Goal: Information Seeking & Learning: Learn about a topic

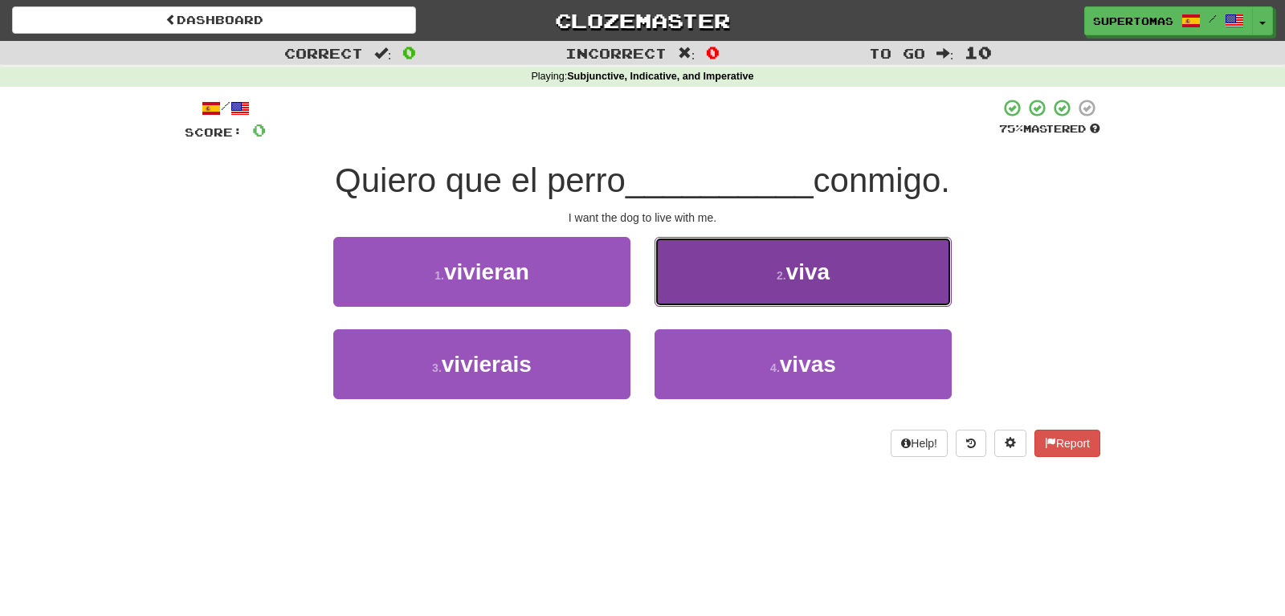
click at [702, 272] on button "2 . viva" at bounding box center [802, 272] width 297 height 70
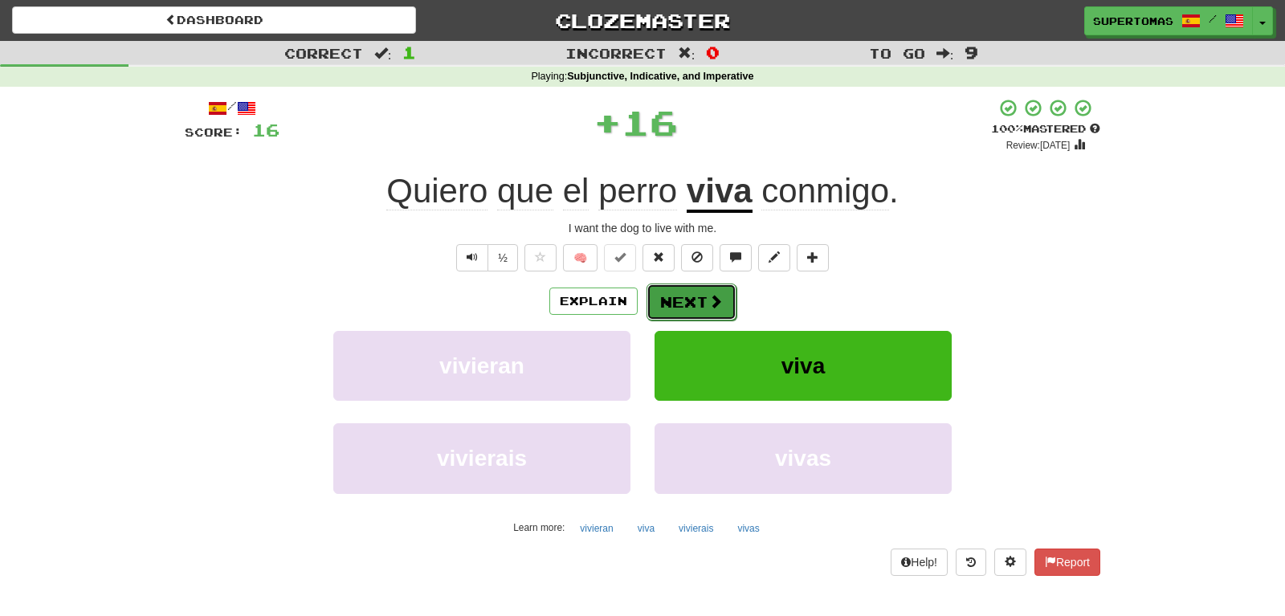
click at [666, 293] on button "Next" at bounding box center [691, 301] width 90 height 37
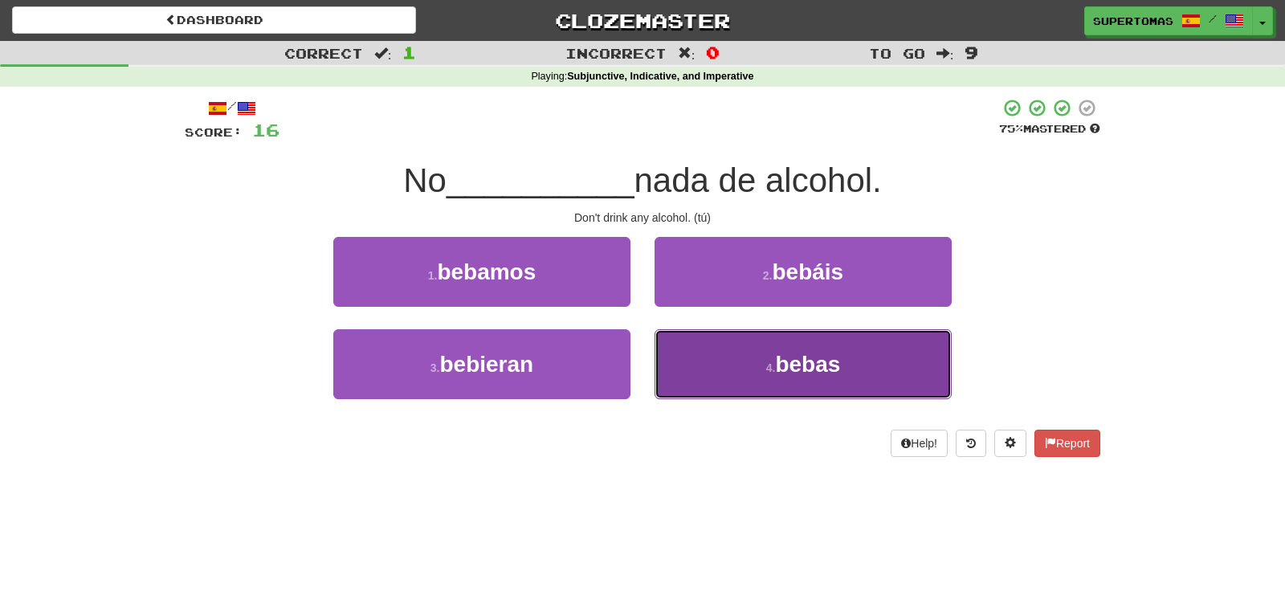
click at [675, 369] on button "4 . bebas" at bounding box center [802, 364] width 297 height 70
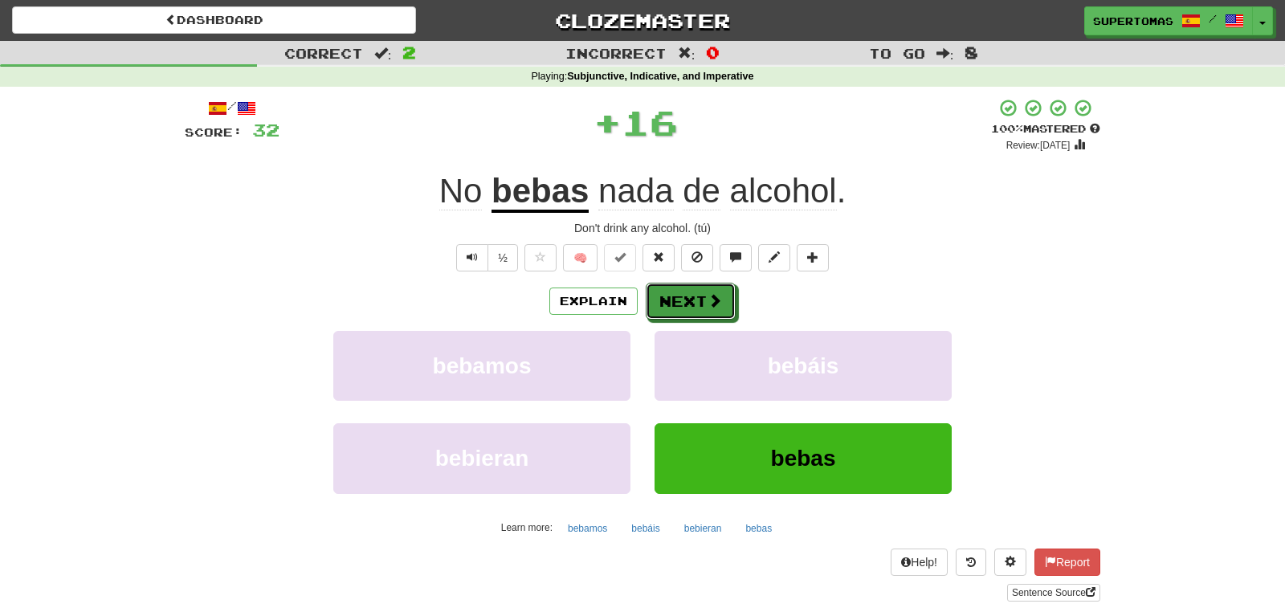
click at [682, 315] on button "Next" at bounding box center [690, 301] width 90 height 37
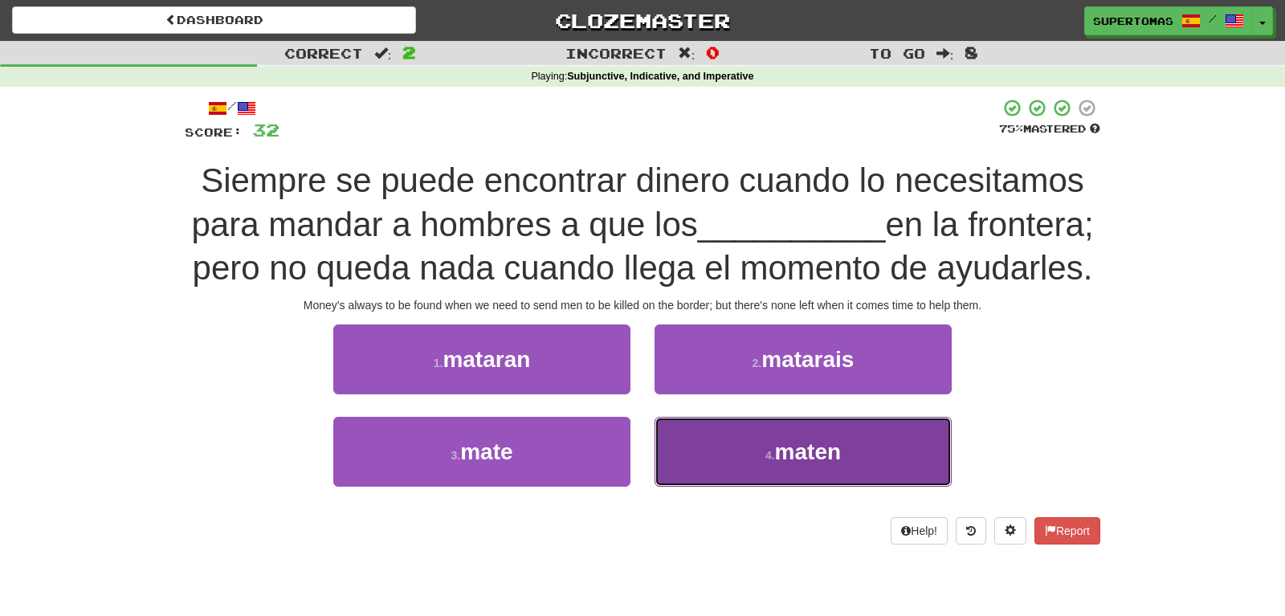
click at [790, 464] on span "maten" at bounding box center [808, 451] width 66 height 25
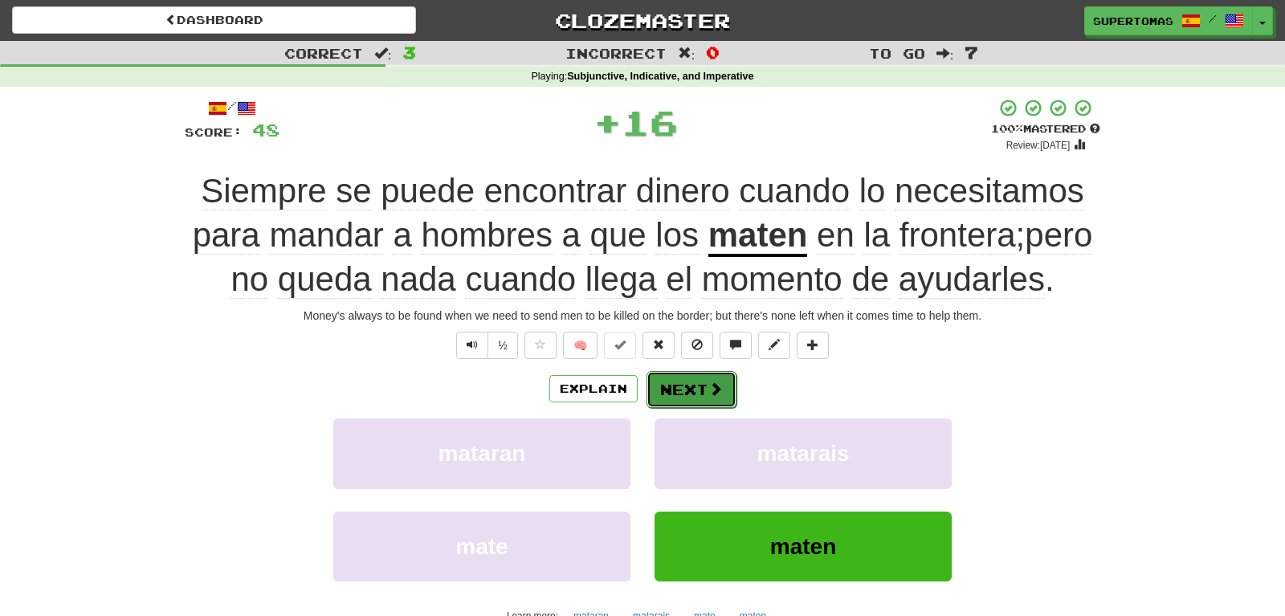
click at [693, 382] on button "Next" at bounding box center [691, 389] width 90 height 37
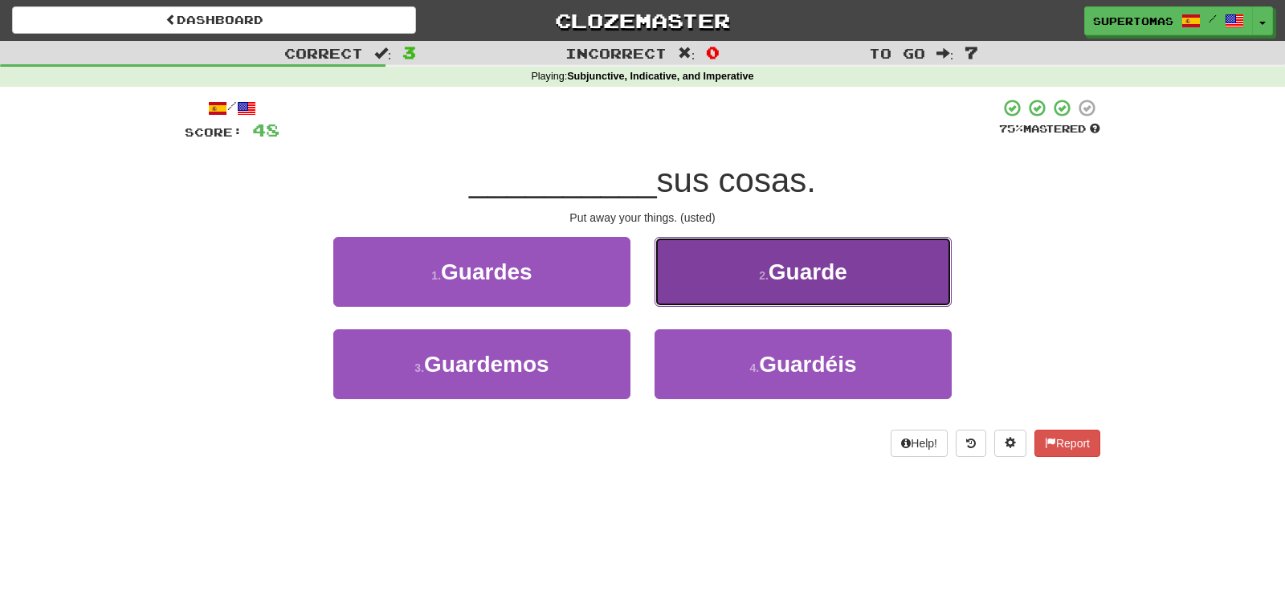
click at [721, 283] on button "2 . Guarde" at bounding box center [802, 272] width 297 height 70
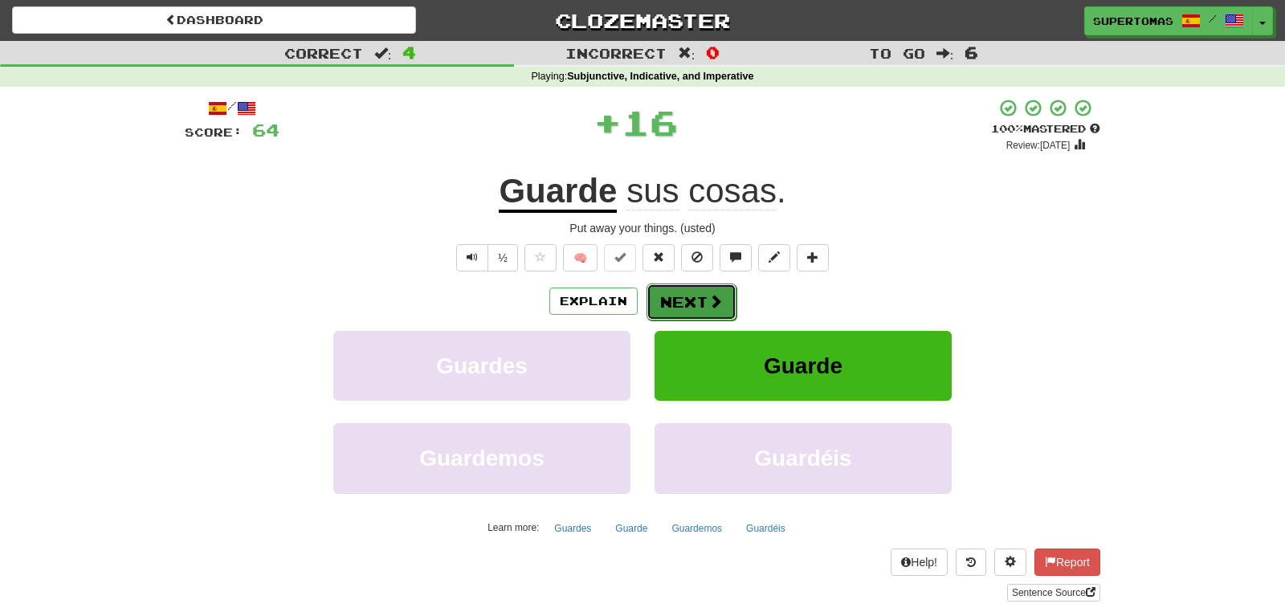
click at [686, 300] on button "Next" at bounding box center [691, 301] width 90 height 37
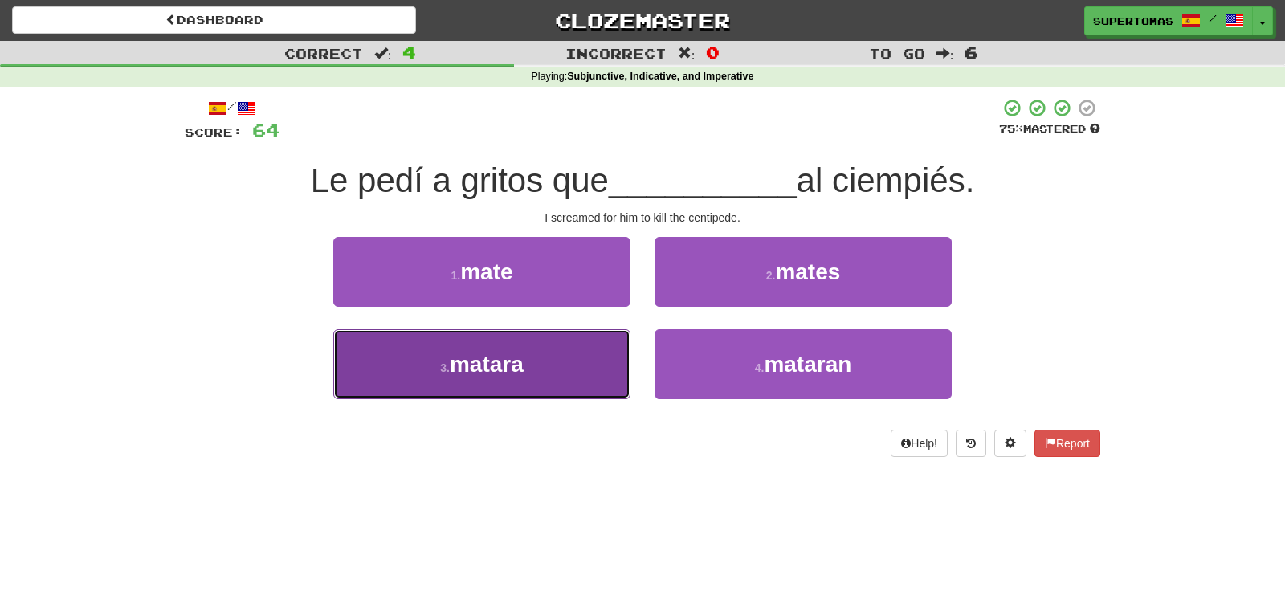
click at [477, 381] on button "3 . [GEOGRAPHIC_DATA]" at bounding box center [481, 364] width 297 height 70
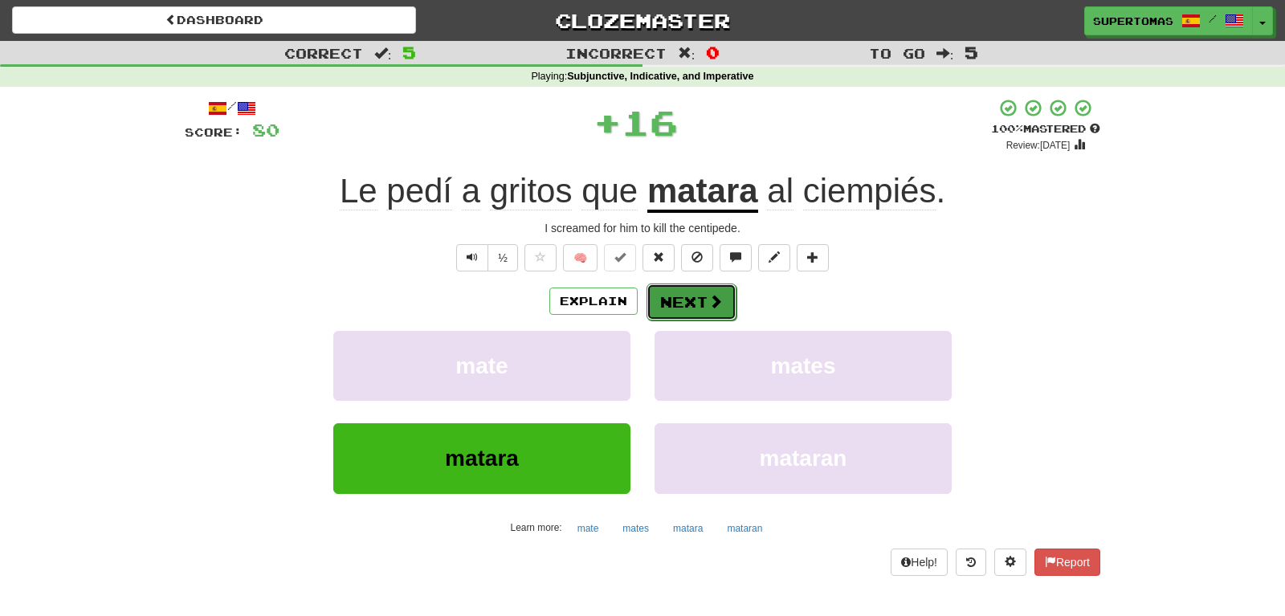
click at [670, 303] on button "Next" at bounding box center [691, 301] width 90 height 37
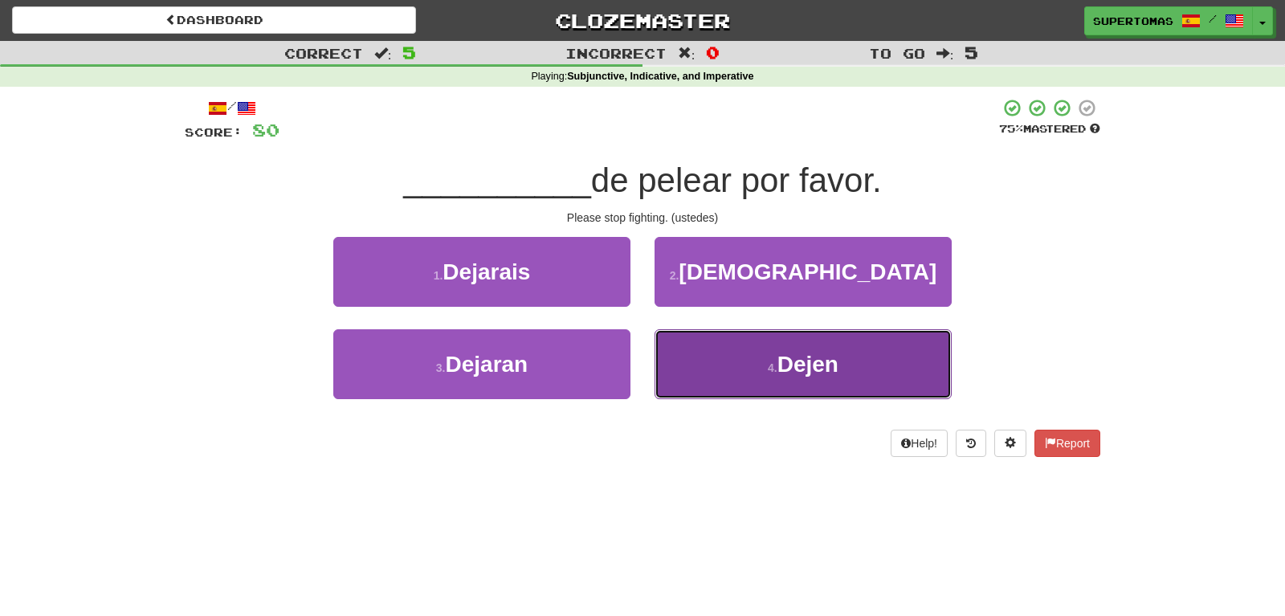
click at [712, 356] on button "4 . Dejen" at bounding box center [802, 364] width 297 height 70
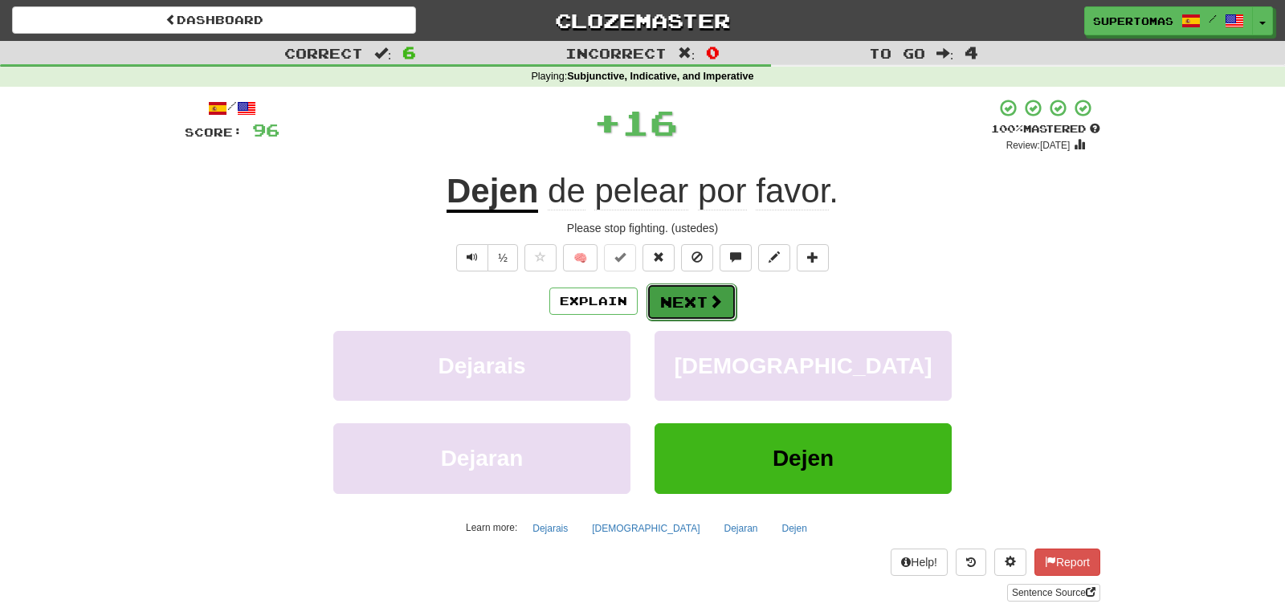
click at [666, 303] on button "Next" at bounding box center [691, 301] width 90 height 37
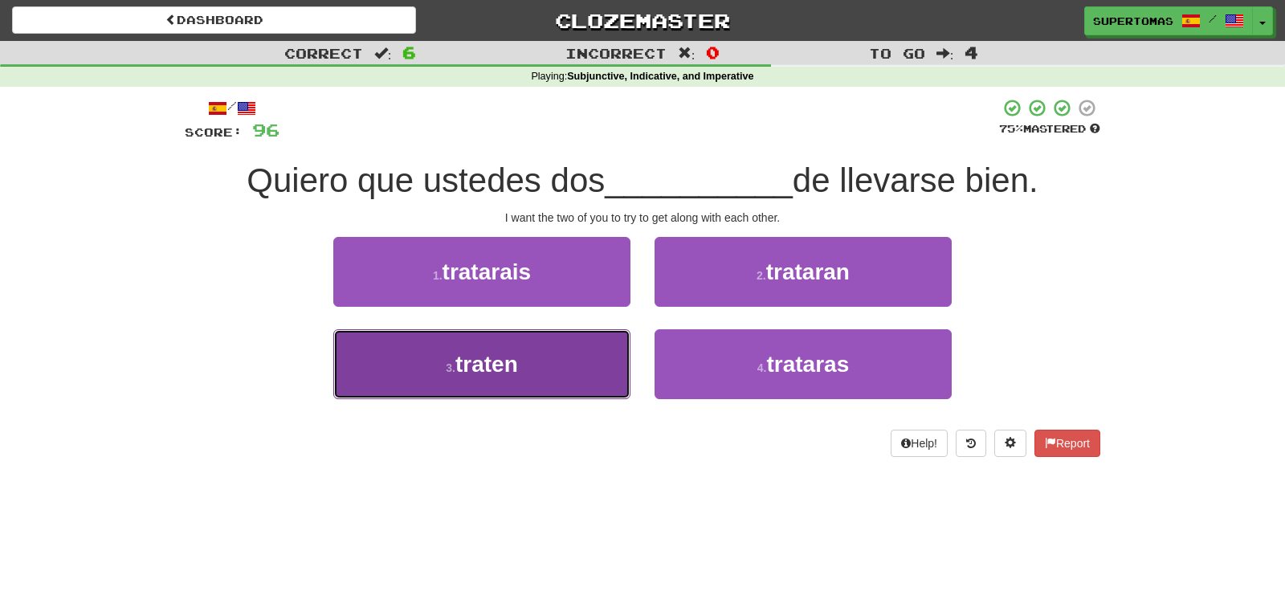
click at [567, 377] on button "3 . traten" at bounding box center [481, 364] width 297 height 70
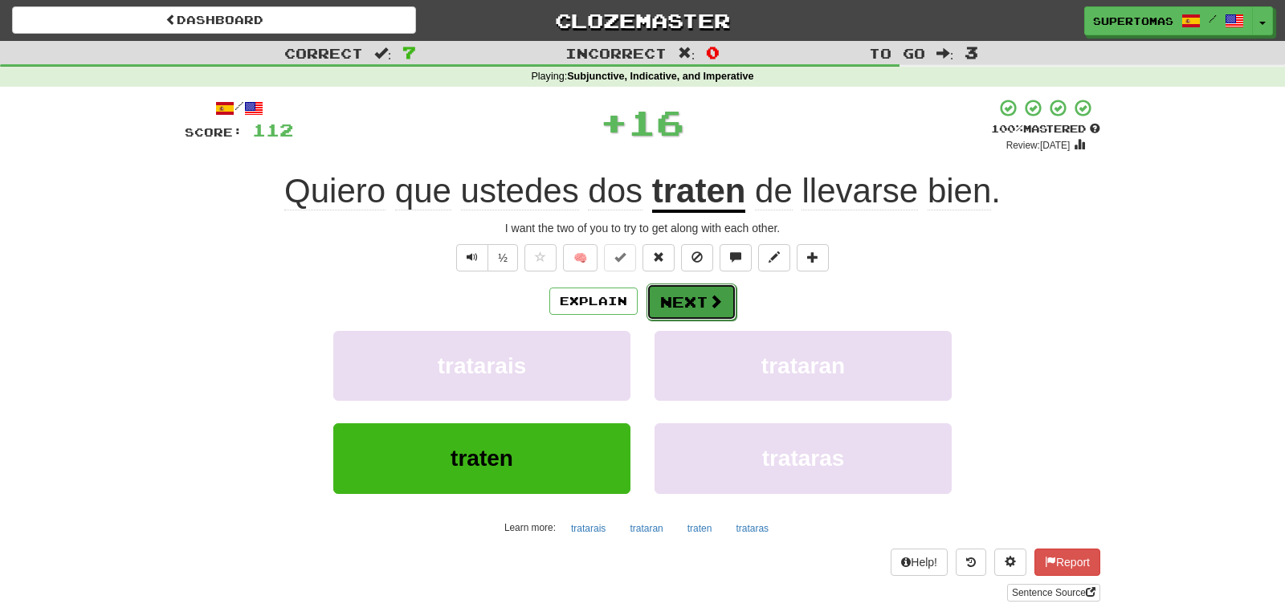
click at [670, 307] on button "Next" at bounding box center [691, 301] width 90 height 37
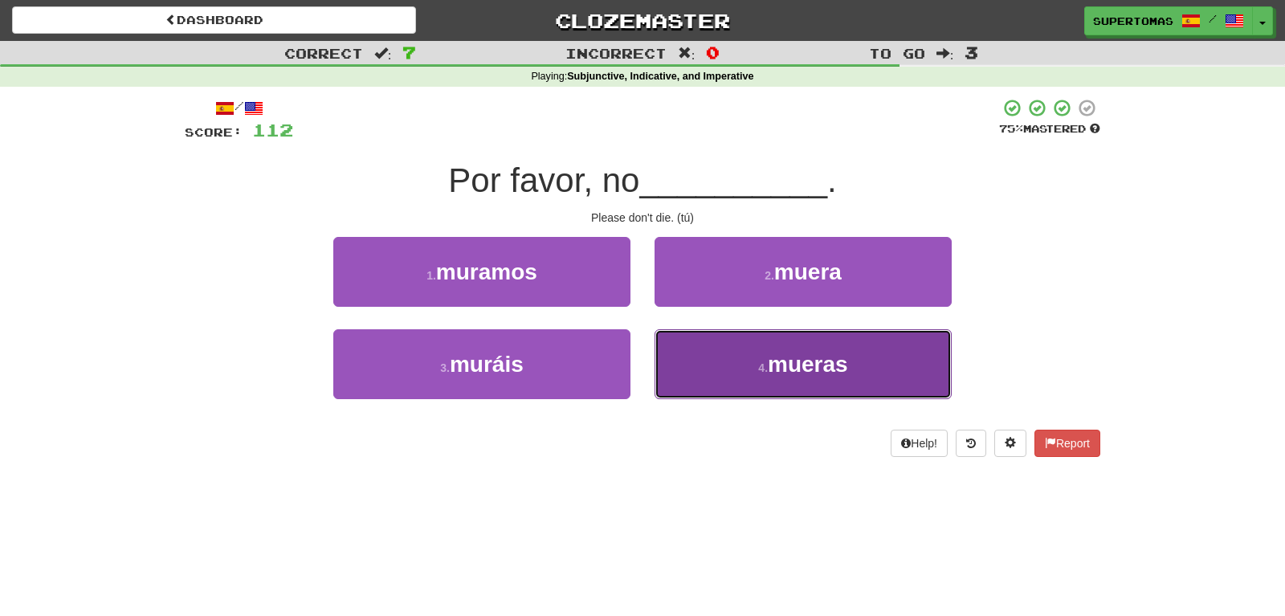
click at [744, 384] on button "4 . [GEOGRAPHIC_DATA]" at bounding box center [802, 364] width 297 height 70
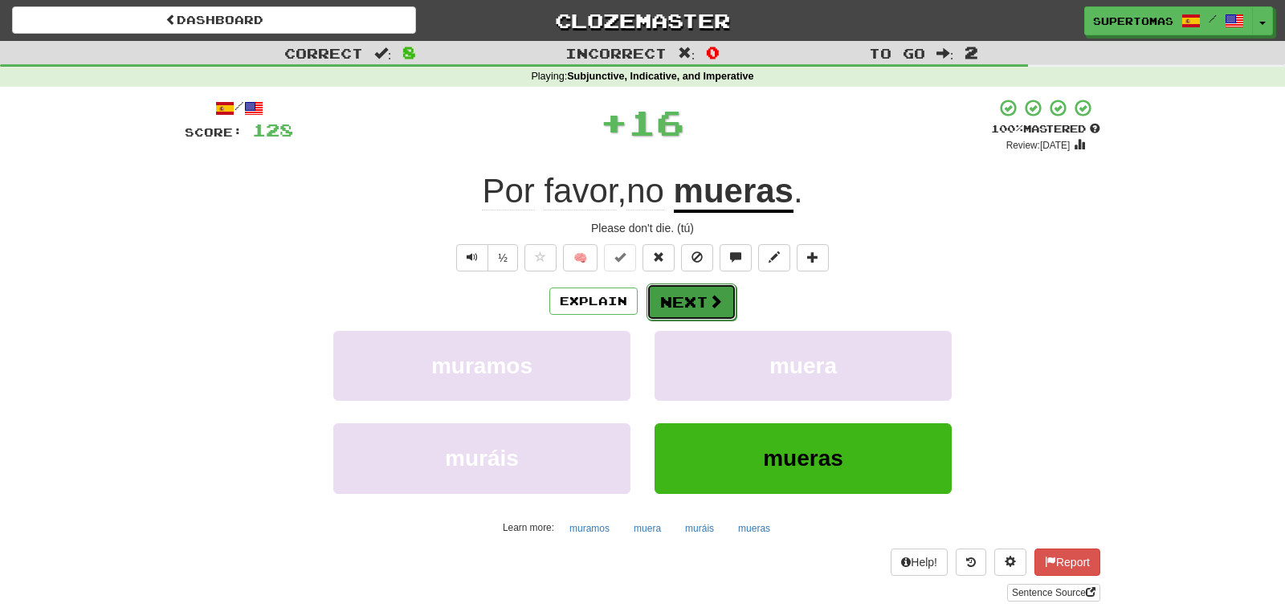
click at [688, 300] on button "Next" at bounding box center [691, 301] width 90 height 37
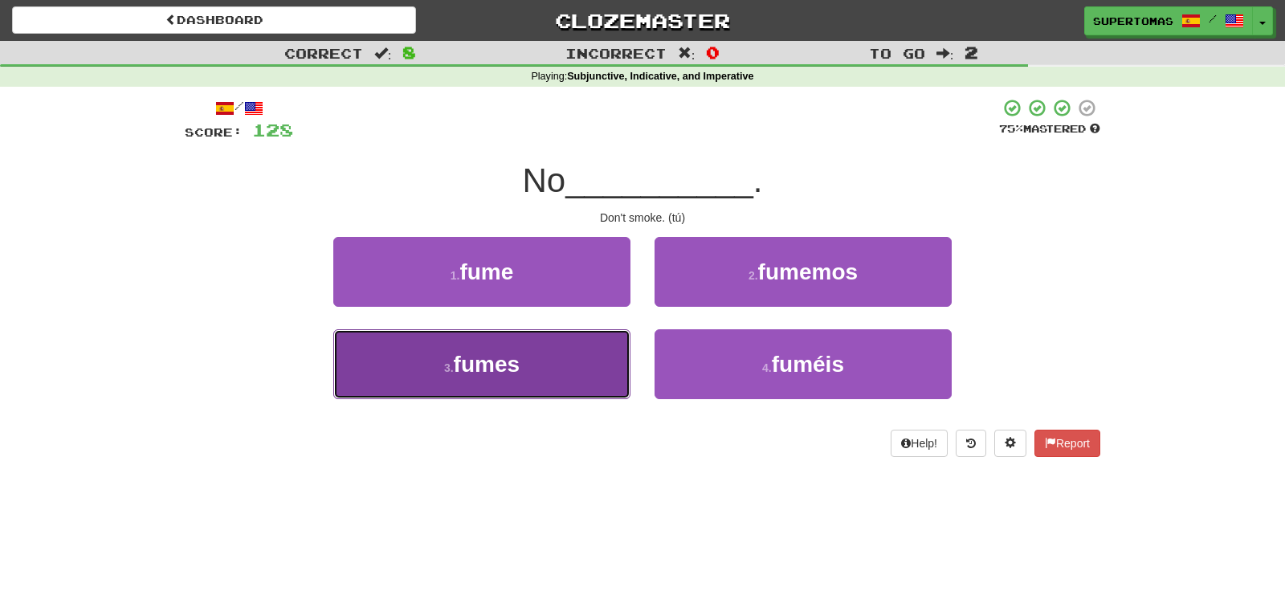
click at [544, 383] on button "3 . fumes" at bounding box center [481, 364] width 297 height 70
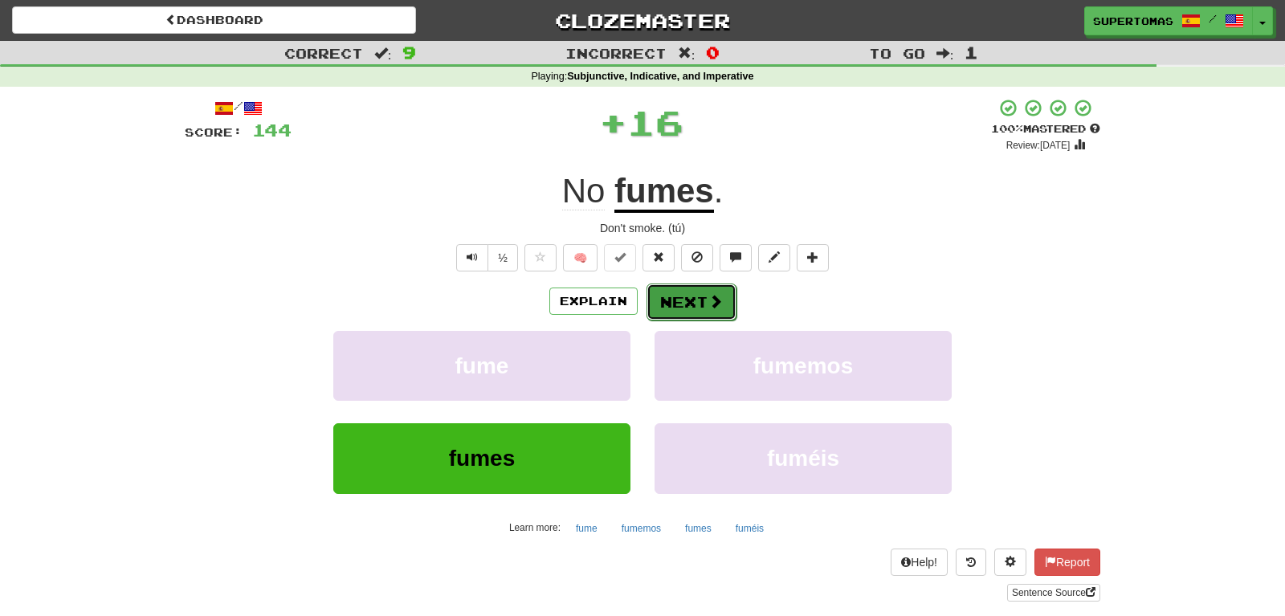
click at [691, 302] on button "Next" at bounding box center [691, 301] width 90 height 37
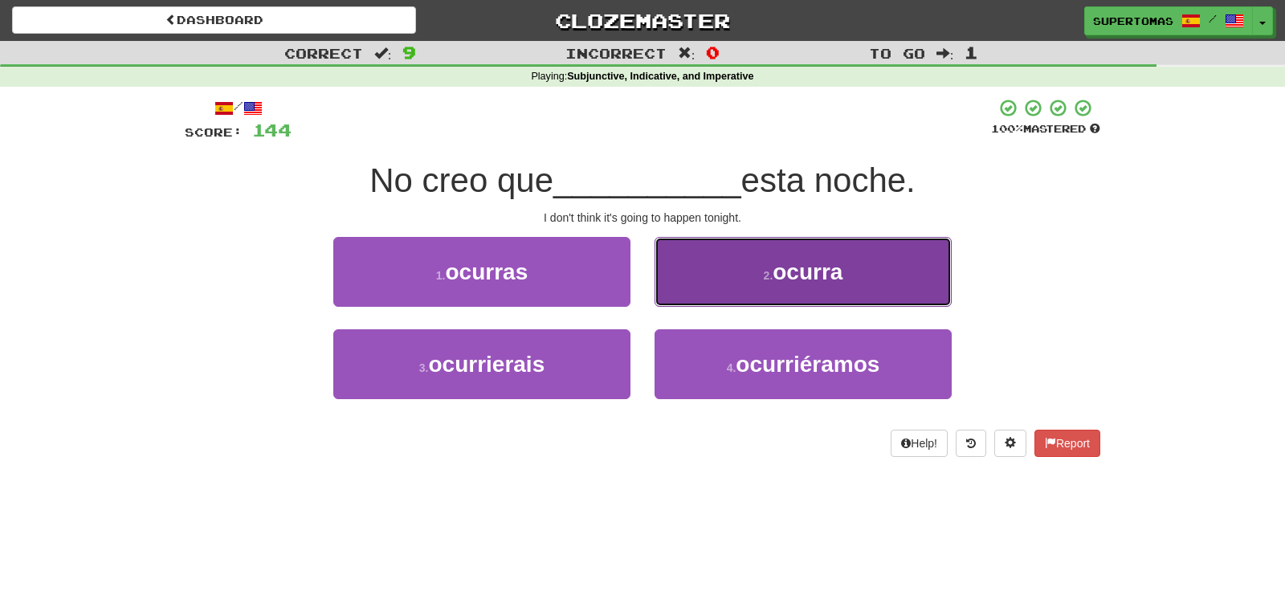
click at [762, 294] on button "2 . [GEOGRAPHIC_DATA]" at bounding box center [802, 272] width 297 height 70
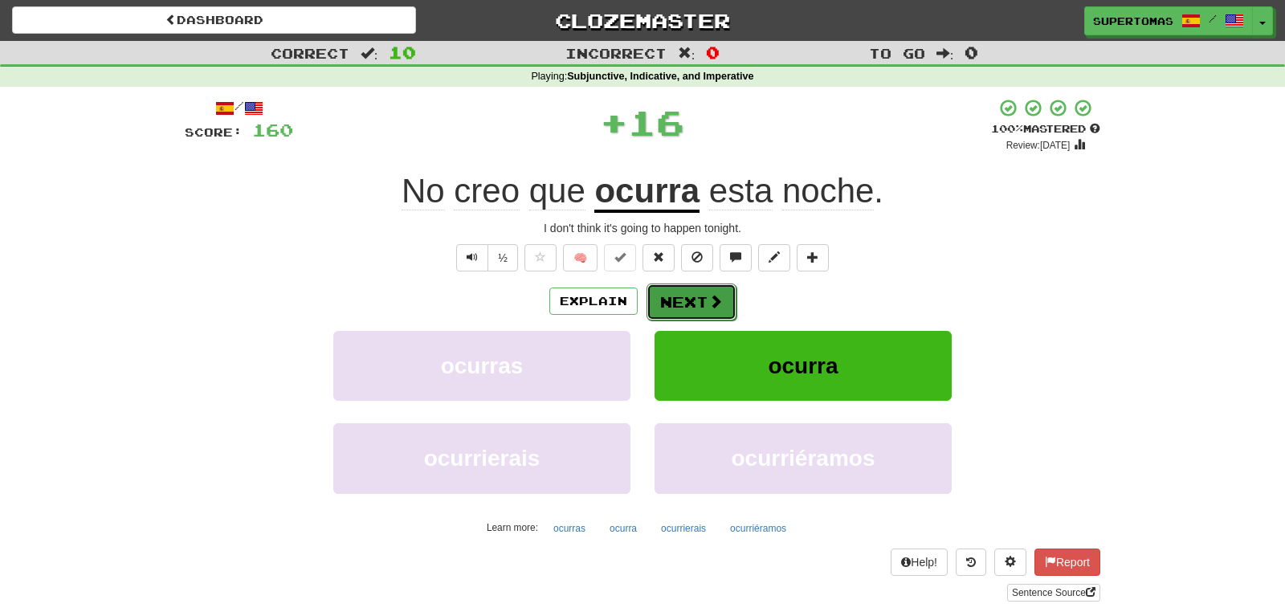
click at [694, 294] on button "Next" at bounding box center [691, 301] width 90 height 37
